Goal: Task Accomplishment & Management: Manage account settings

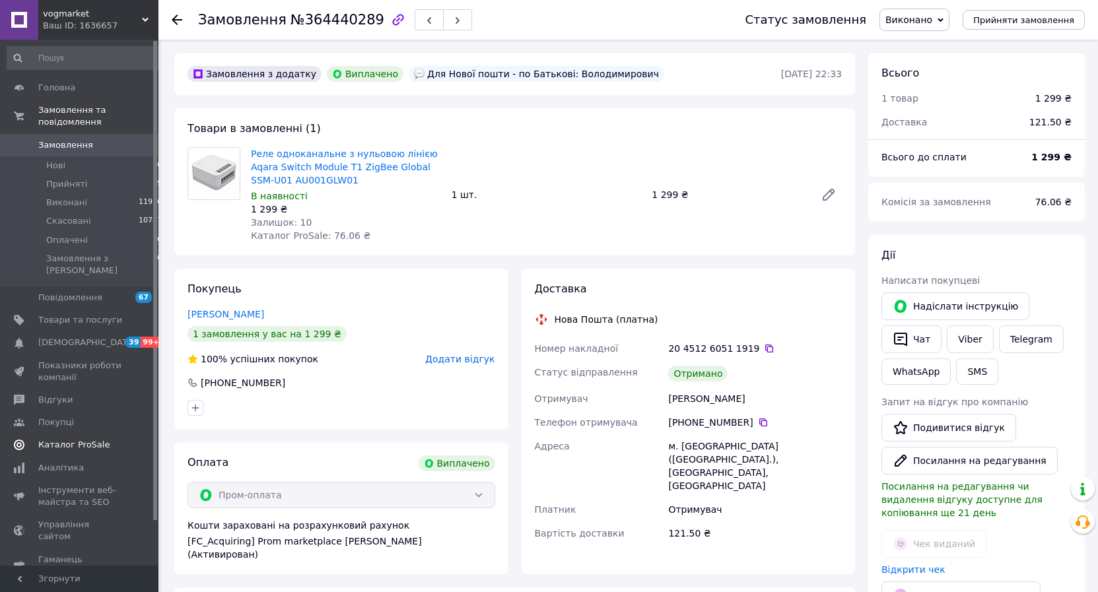
click at [80, 439] on span "Каталог ProSale" at bounding box center [73, 445] width 71 height 12
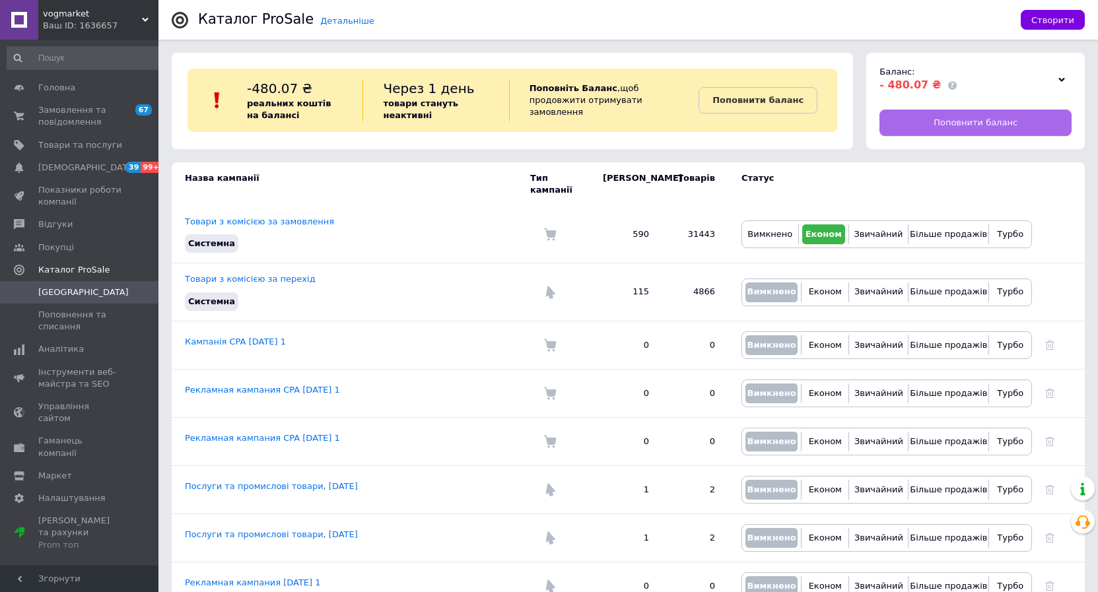
click at [943, 117] on span "Поповнити баланс" at bounding box center [975, 123] width 84 height 12
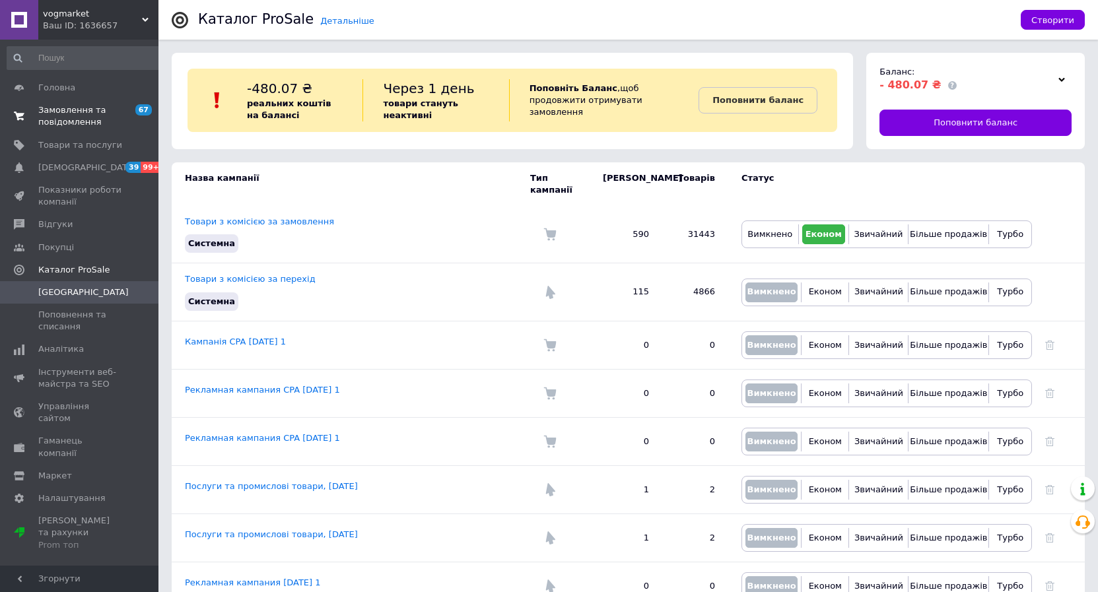
click at [69, 115] on span "Замовлення та повідомлення" at bounding box center [80, 116] width 84 height 24
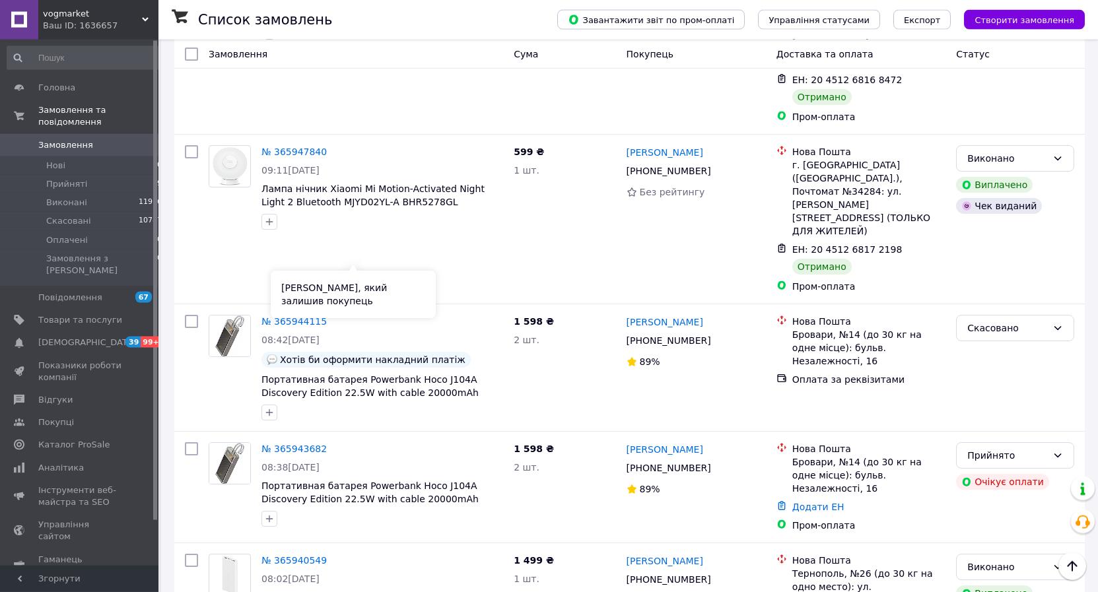
scroll to position [808, 0]
click at [290, 443] on link "№ 365943682" at bounding box center [293, 448] width 65 height 11
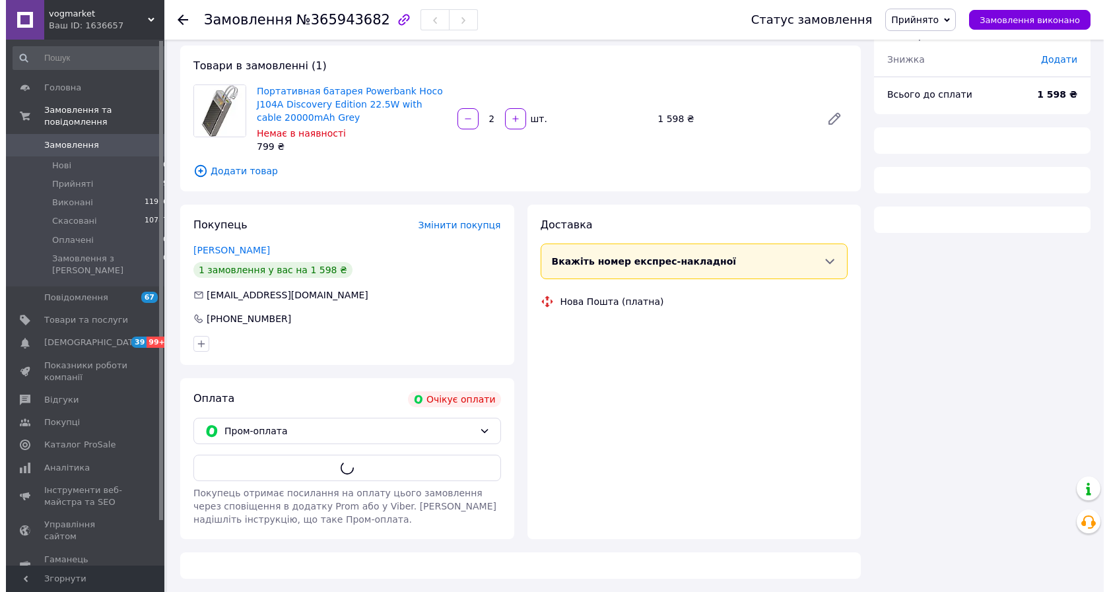
scroll to position [11, 0]
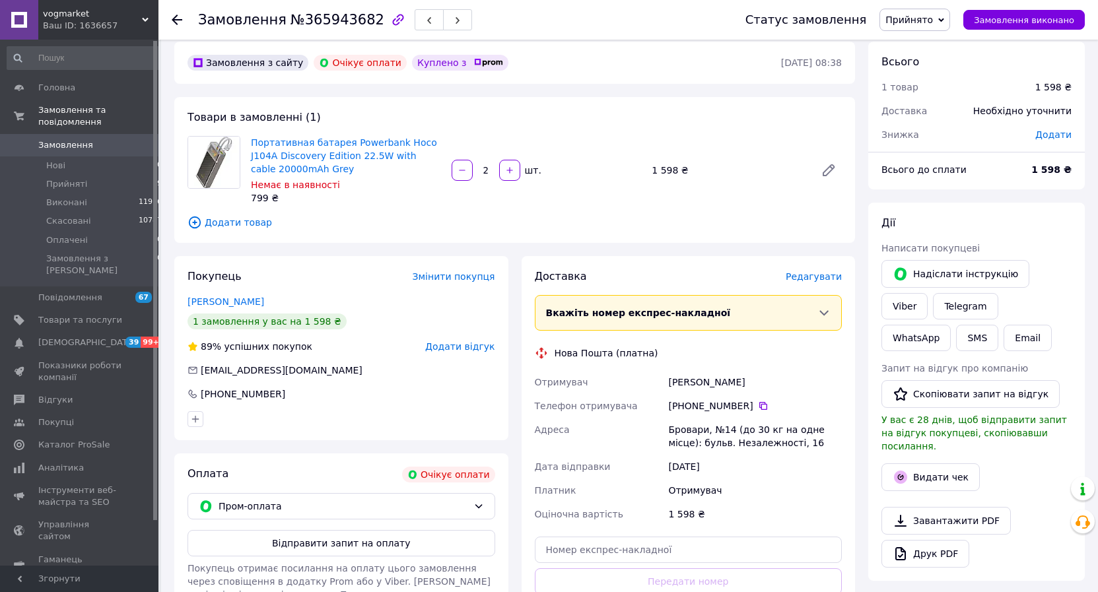
click at [929, 18] on span "Прийнято" at bounding box center [909, 20] width 48 height 11
click at [929, 63] on li "Скасовано" at bounding box center [914, 66] width 69 height 20
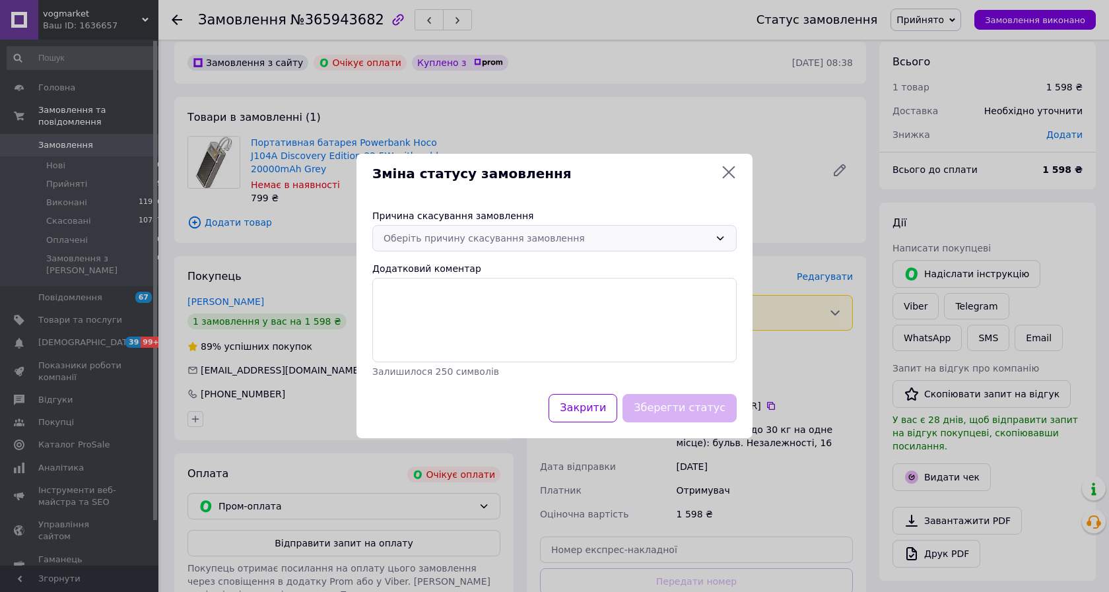
click at [463, 236] on div "Оберіть причину скасування замовлення" at bounding box center [547, 238] width 326 height 15
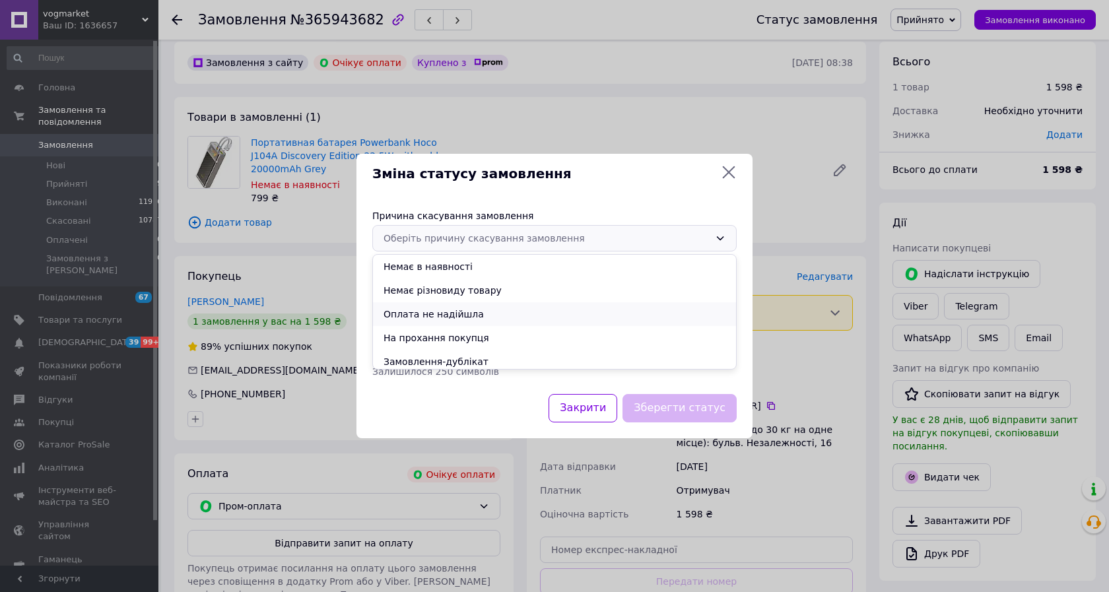
click at [450, 311] on li "Оплата не надійшла" at bounding box center [554, 314] width 363 height 24
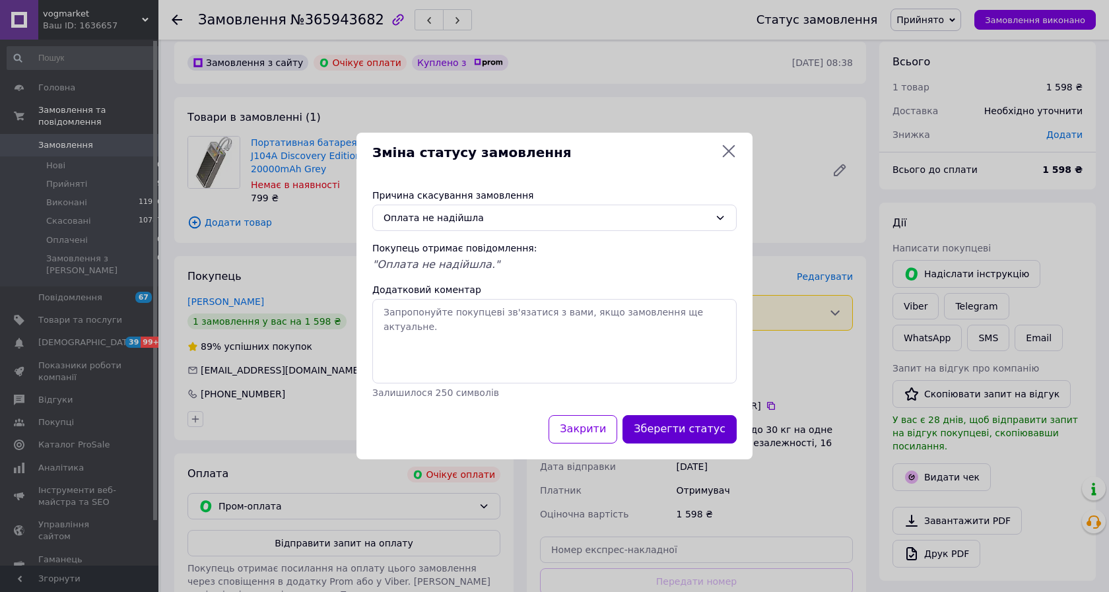
click at [690, 431] on button "Зберегти статус" at bounding box center [679, 429] width 114 height 28
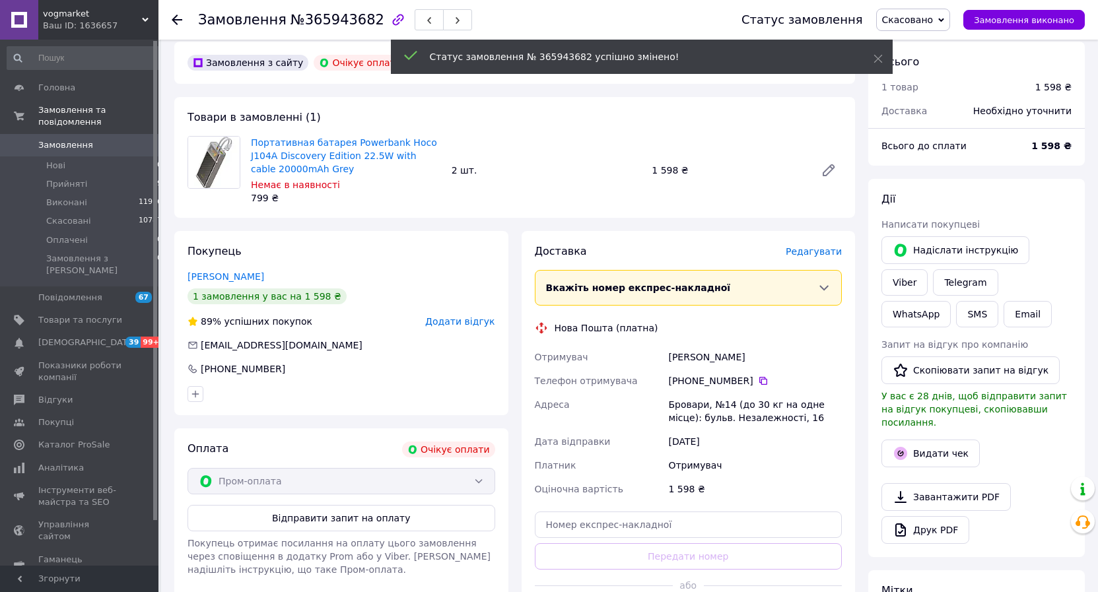
click at [460, 320] on span "Додати відгук" at bounding box center [459, 321] width 69 height 11
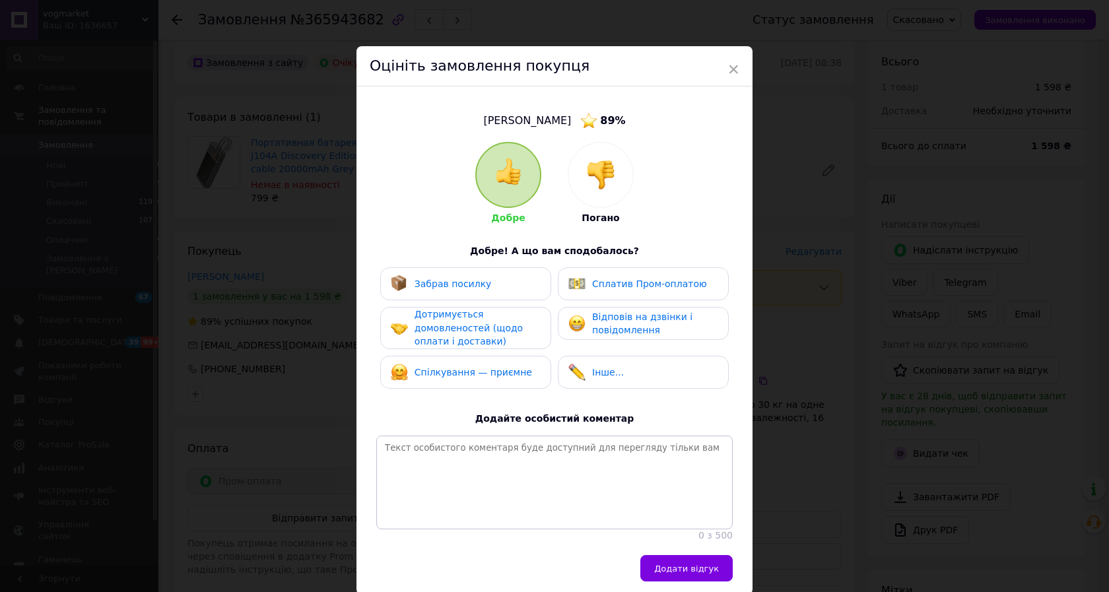
click at [603, 165] on img at bounding box center [600, 174] width 29 height 29
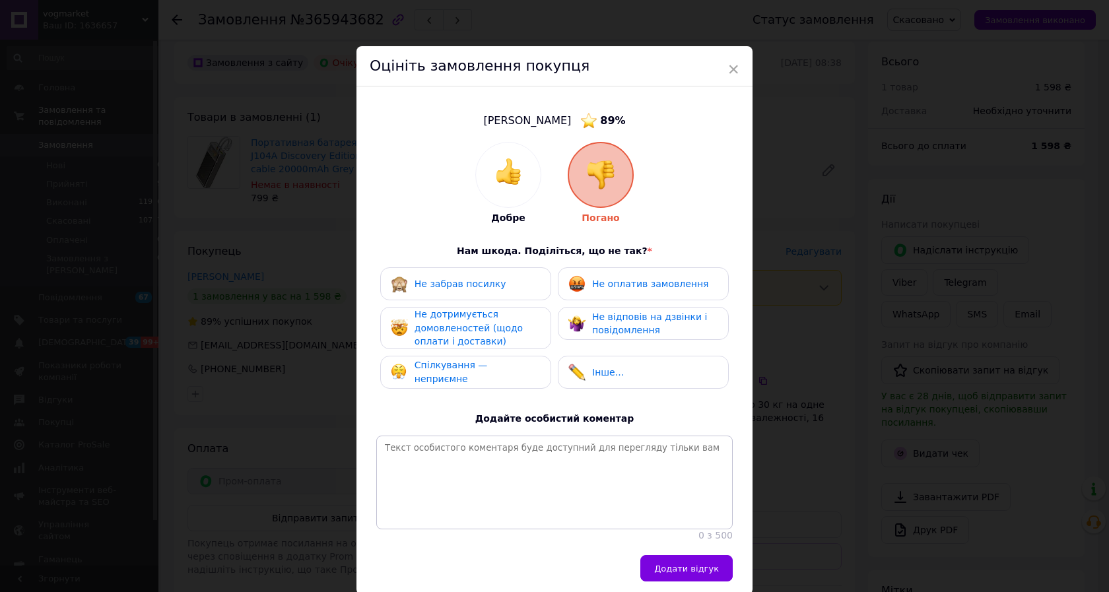
click at [625, 283] on span "Не оплатив замовлення" at bounding box center [650, 284] width 116 height 11
click at [498, 326] on span "Не дотримується домовленостей (щодо оплати і доставки)" at bounding box center [469, 328] width 108 height 38
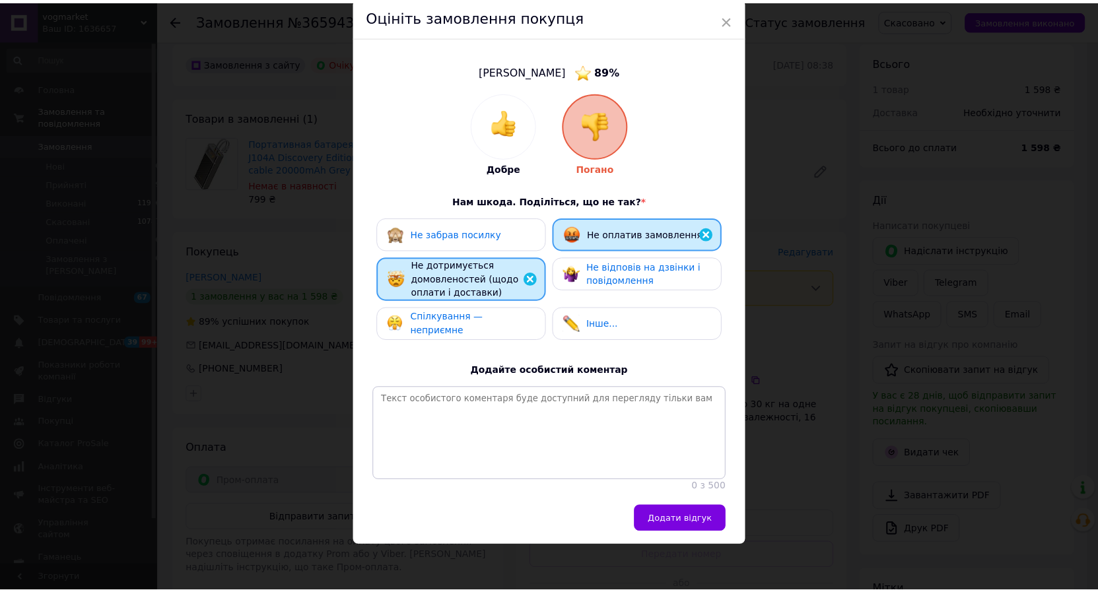
scroll to position [80, 0]
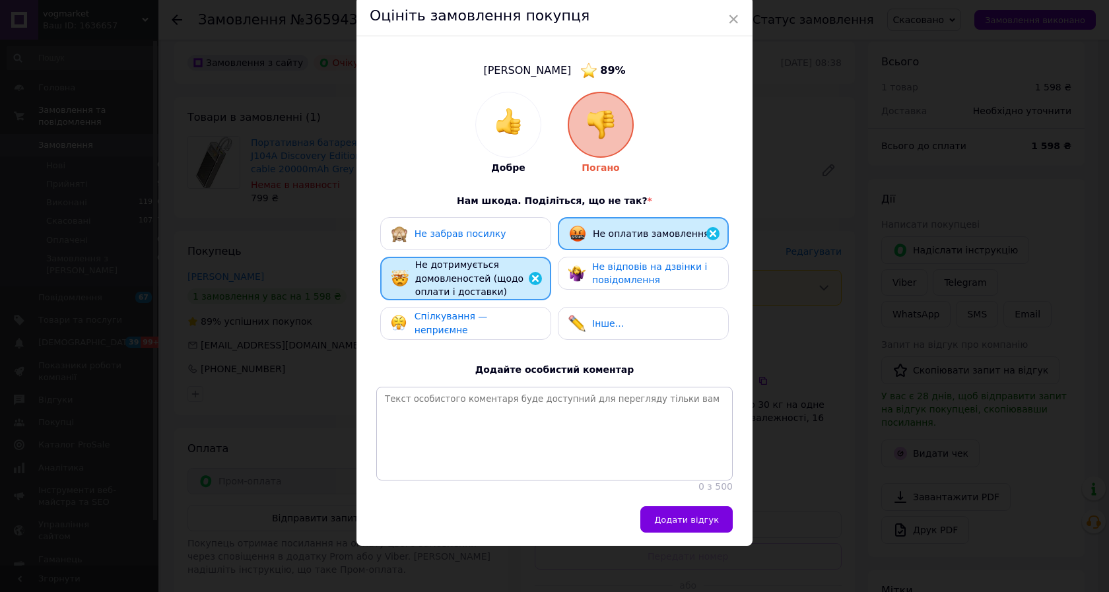
click at [638, 261] on span "Не відповів на дзвінки і повідомлення" at bounding box center [649, 273] width 115 height 24
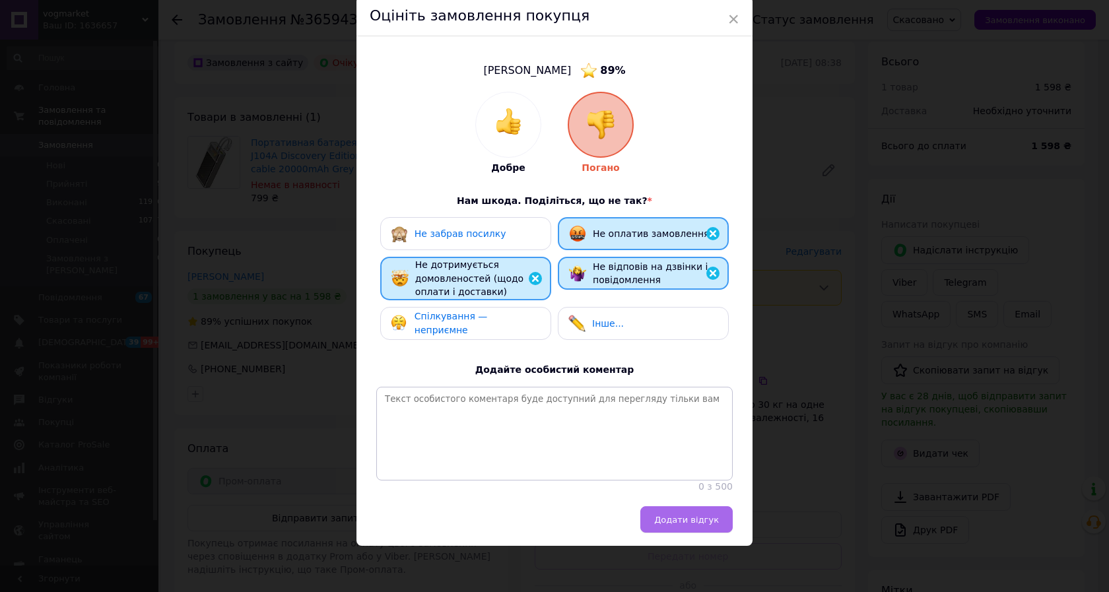
click at [687, 519] on span "Додати відгук" at bounding box center [686, 520] width 65 height 10
